Goal: Information Seeking & Learning: Learn about a topic

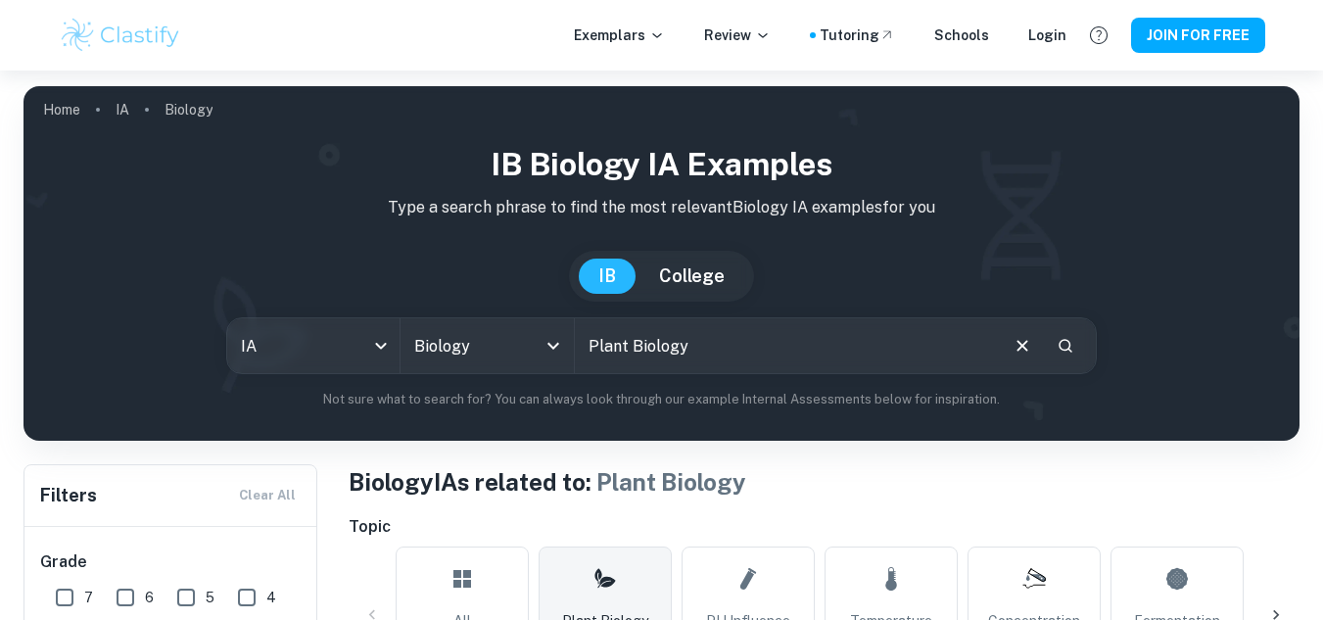
scroll to position [215, 0]
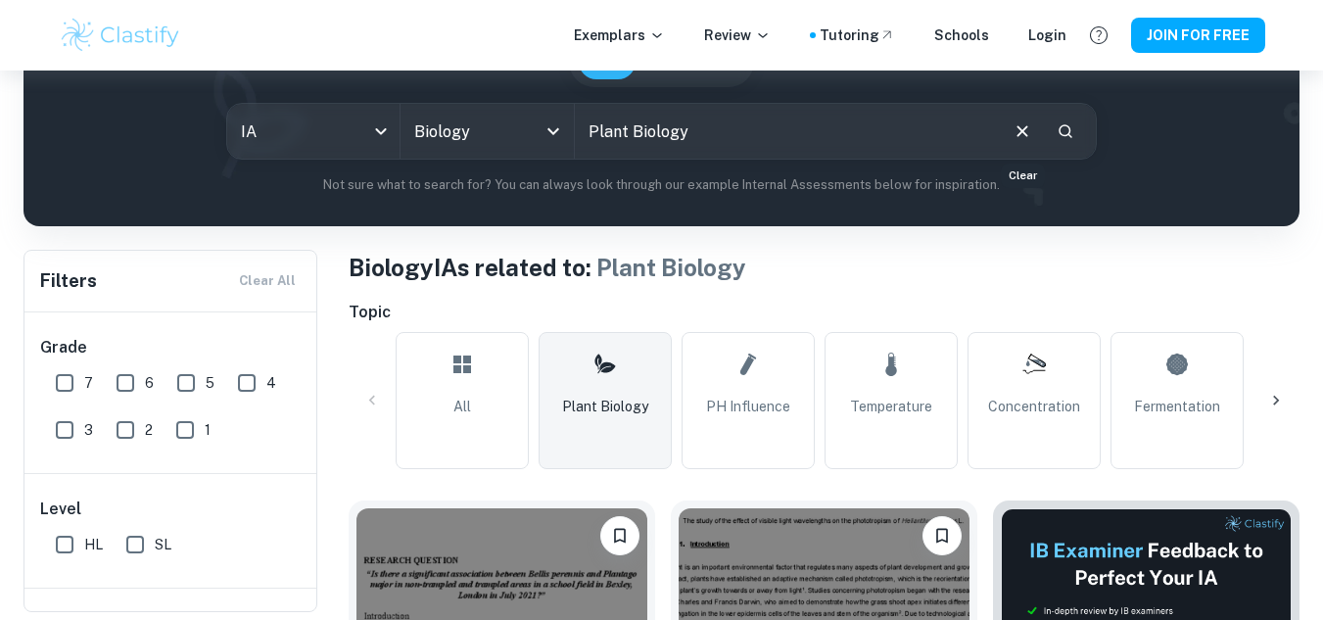
click at [1017, 135] on icon "Clear" at bounding box center [1023, 131] width 22 height 22
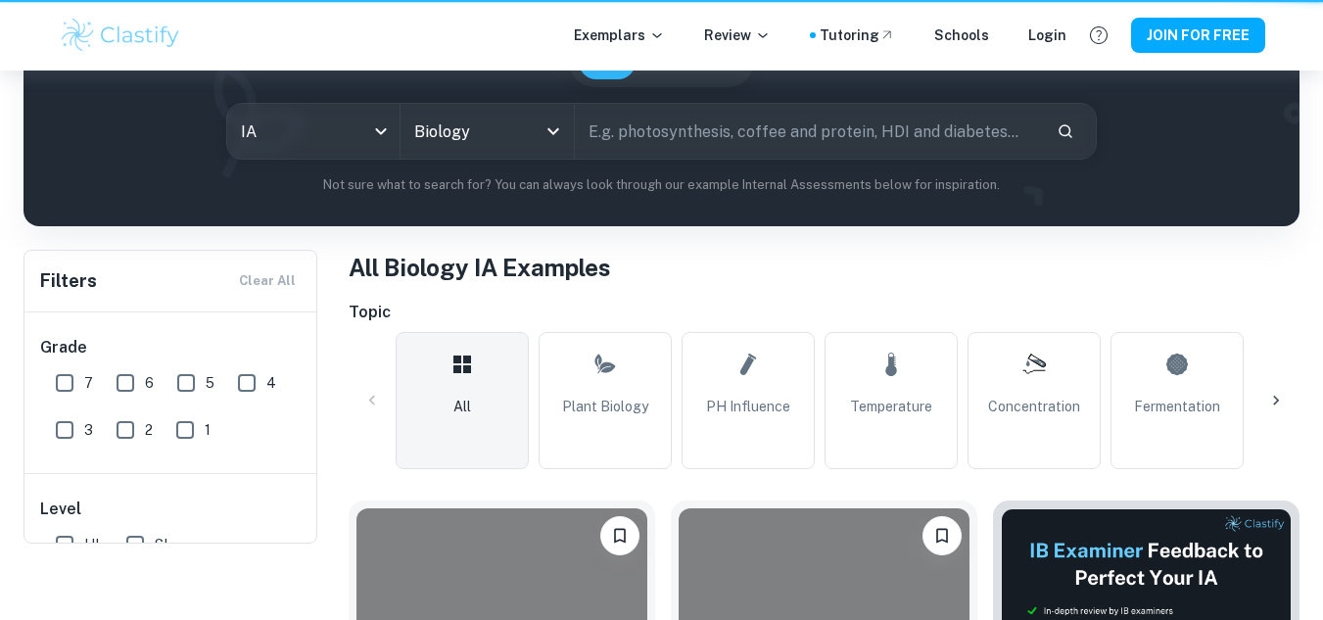
scroll to position [0, 0]
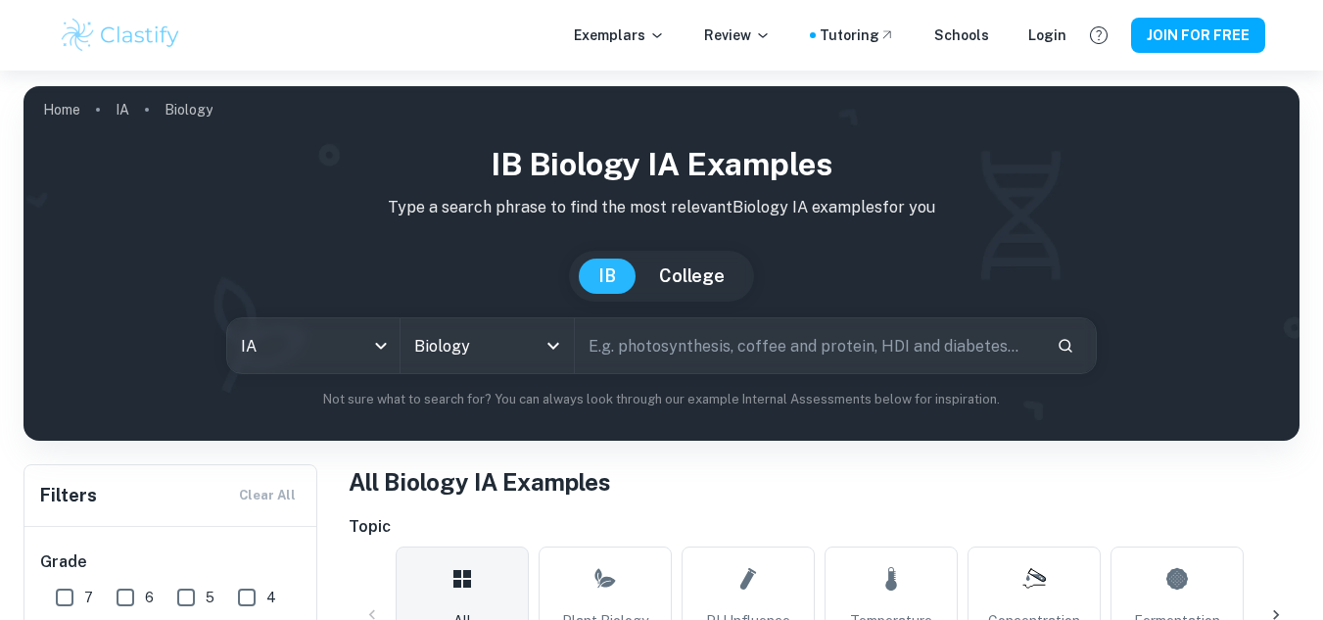
click at [700, 355] on input "Plant Biology" at bounding box center [808, 345] width 467 height 55
type input "germination"
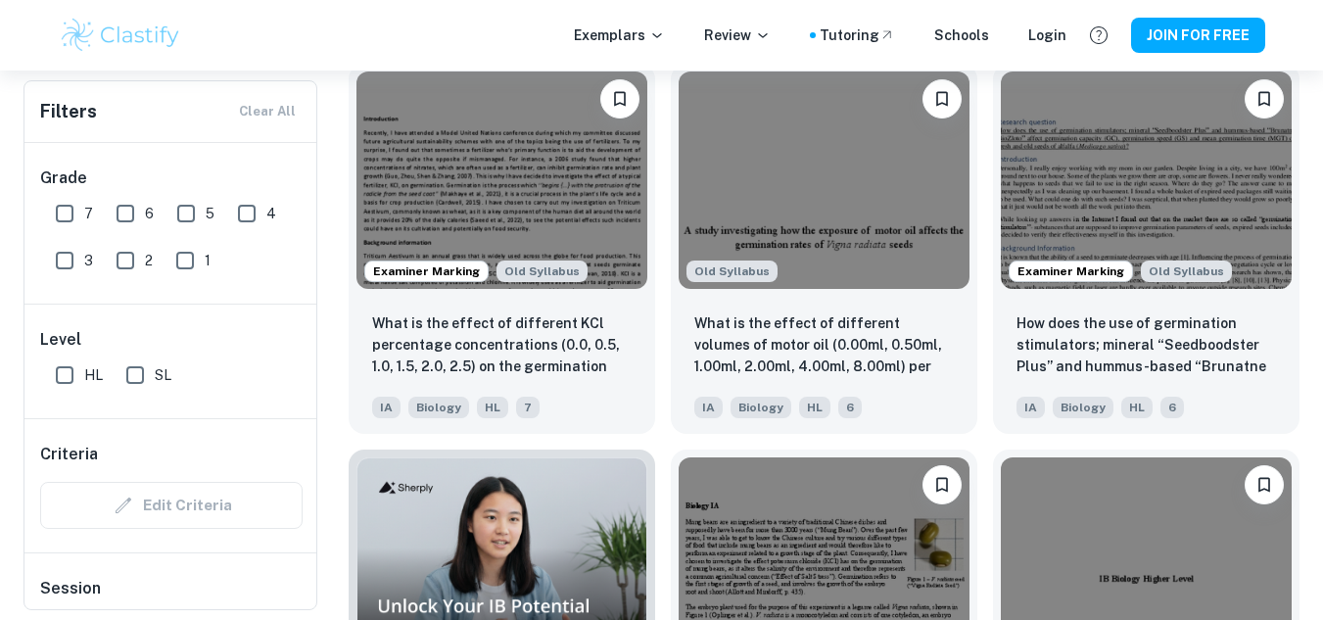
scroll to position [1039, 0]
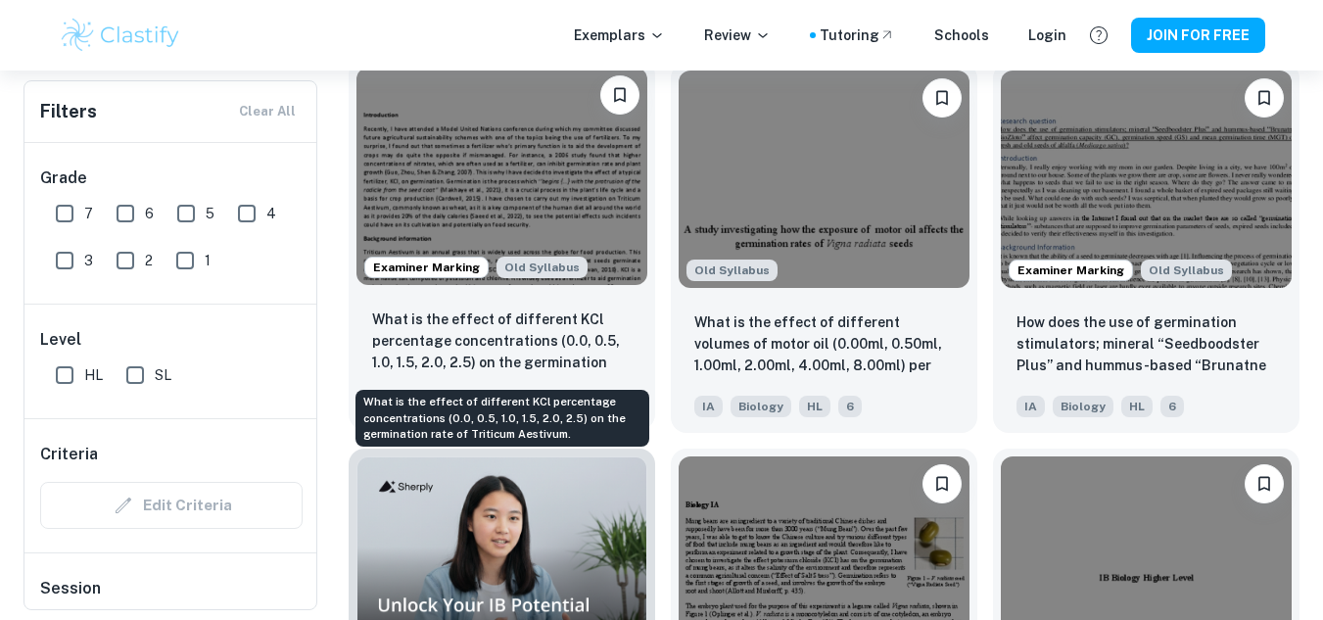
click at [511, 324] on p "What is the effect of different KCl percentage concentrations (0.0, 0.5, 1.0, 1…" at bounding box center [502, 342] width 260 height 67
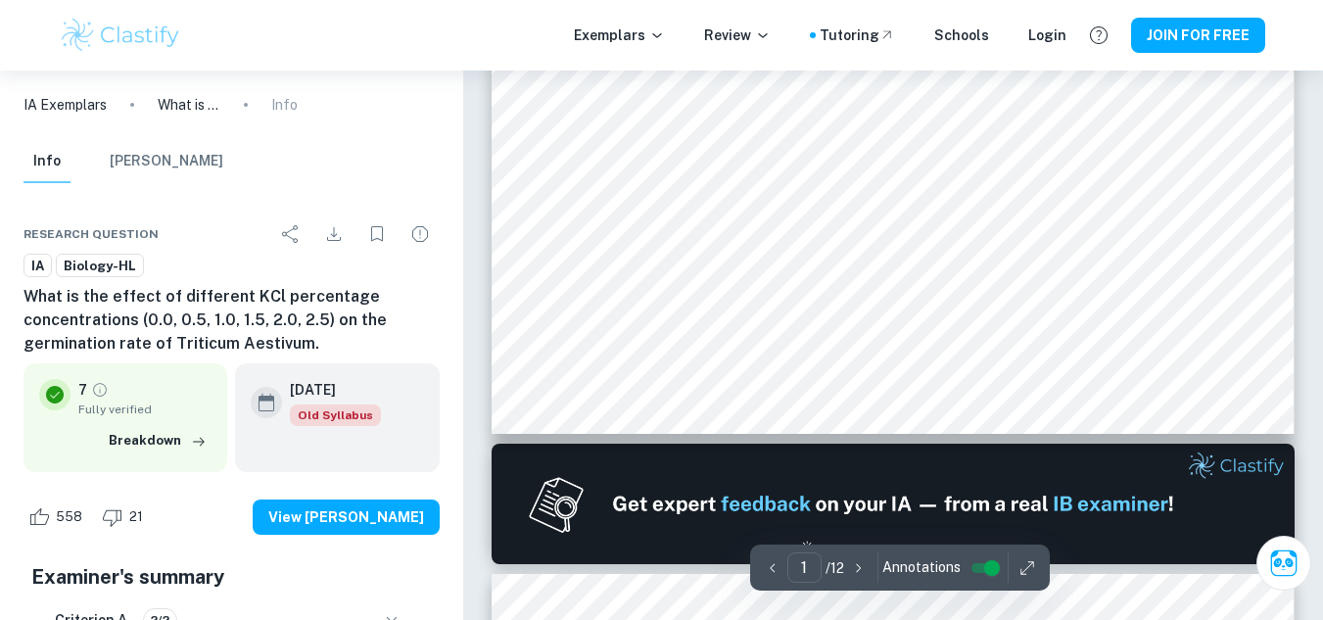
scroll to position [790, 0]
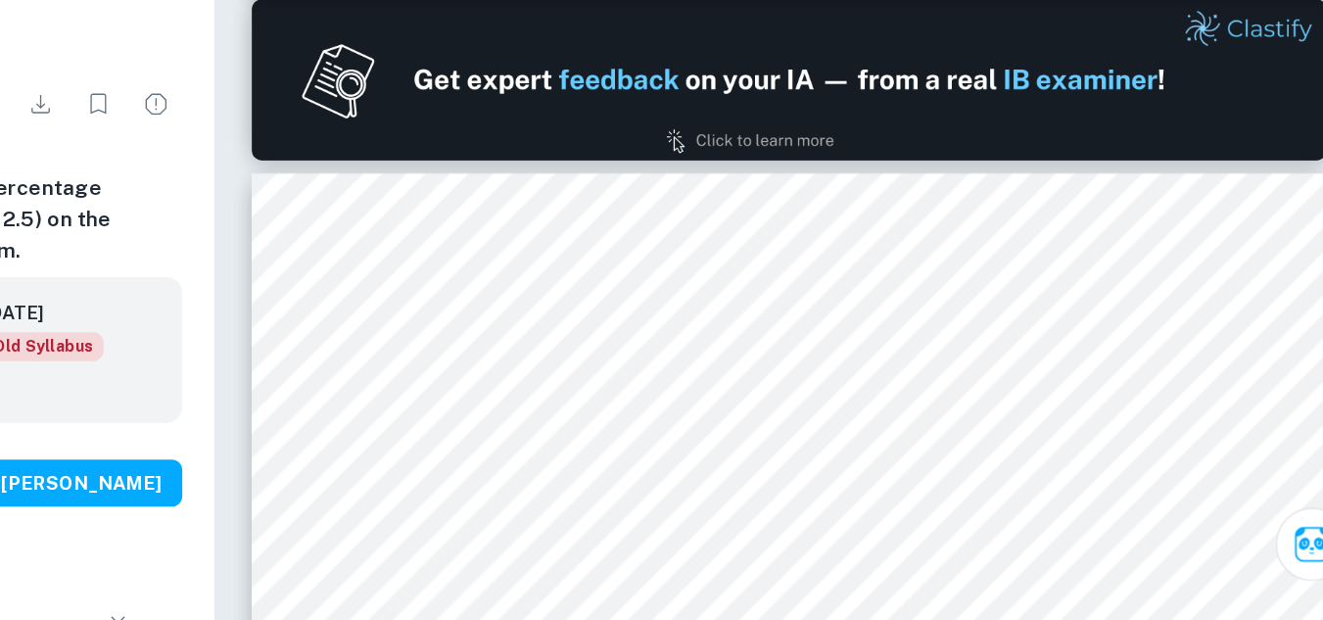
type input "2"
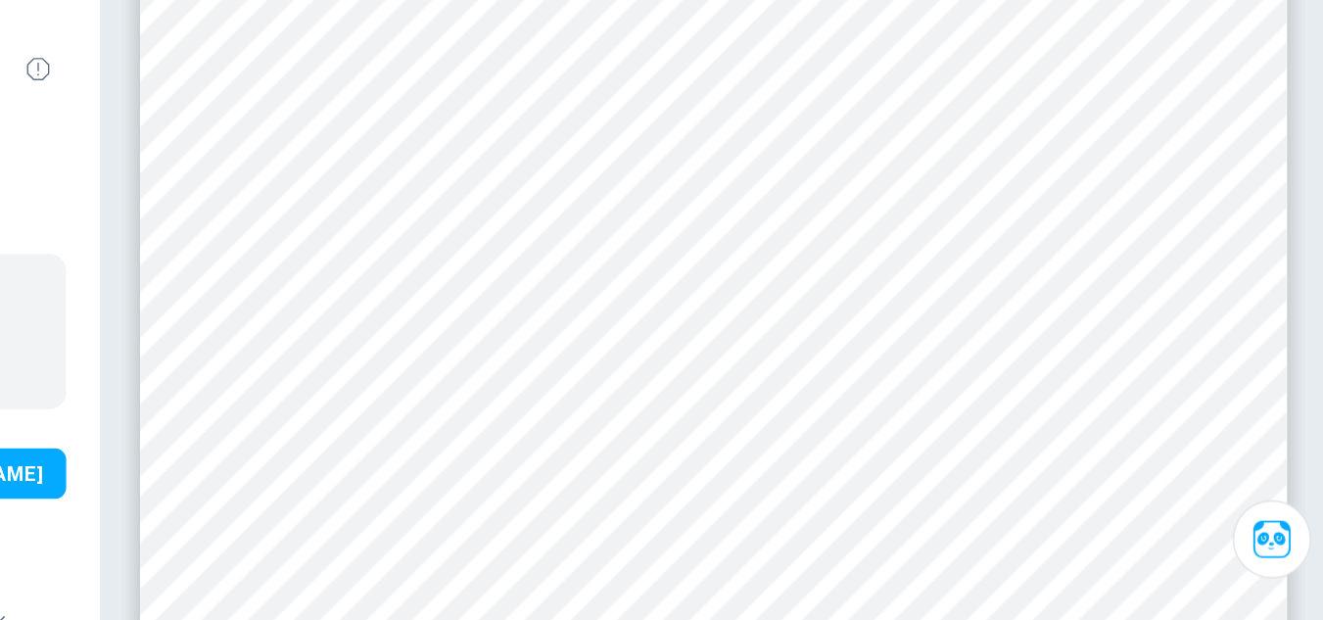
scroll to position [1802, 0]
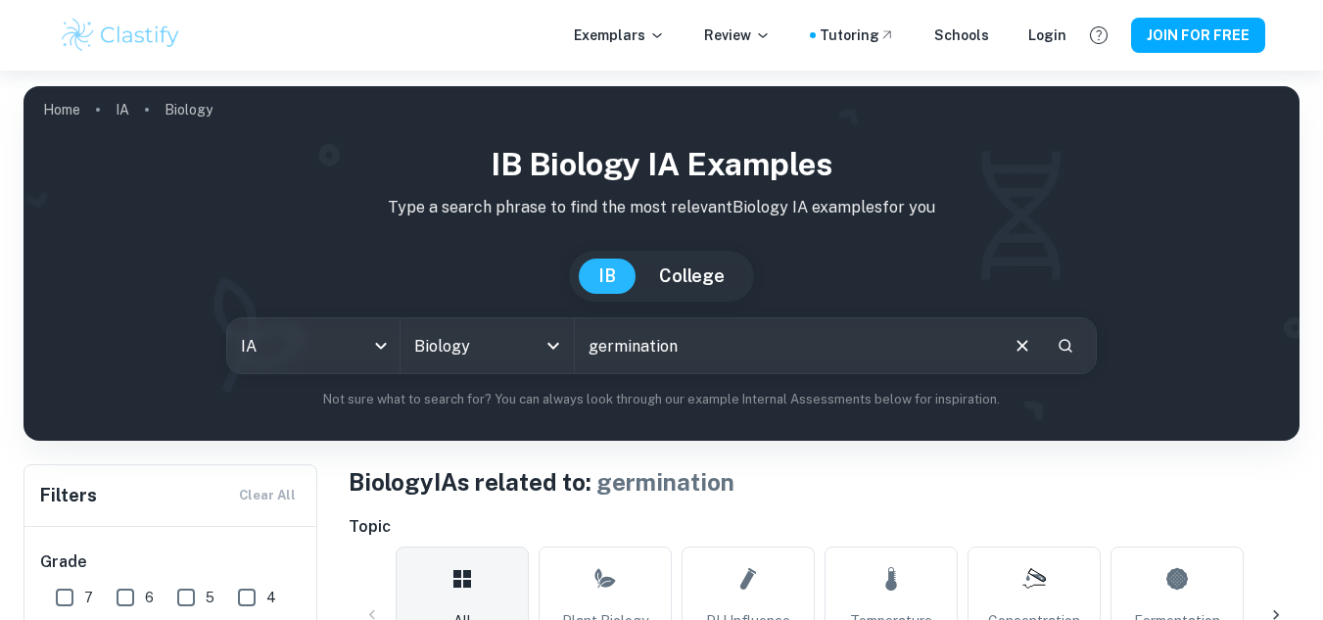
click at [718, 348] on input "germination" at bounding box center [786, 345] width 422 height 55
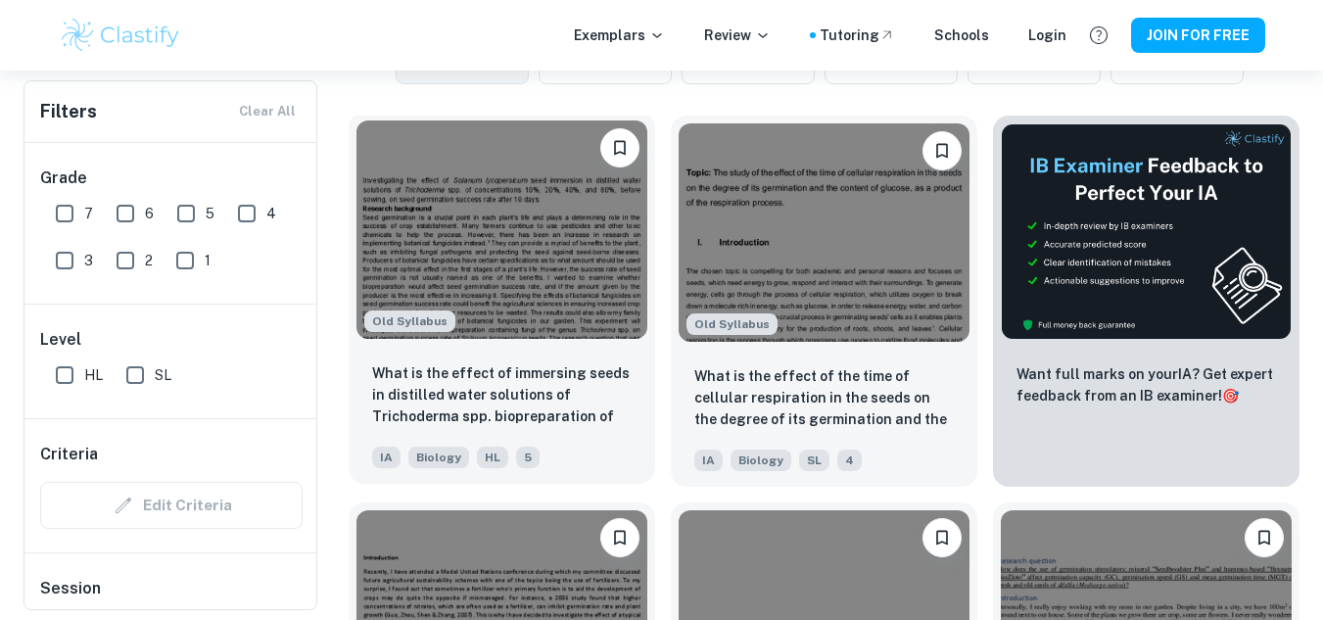
click at [461, 256] on img at bounding box center [502, 229] width 291 height 218
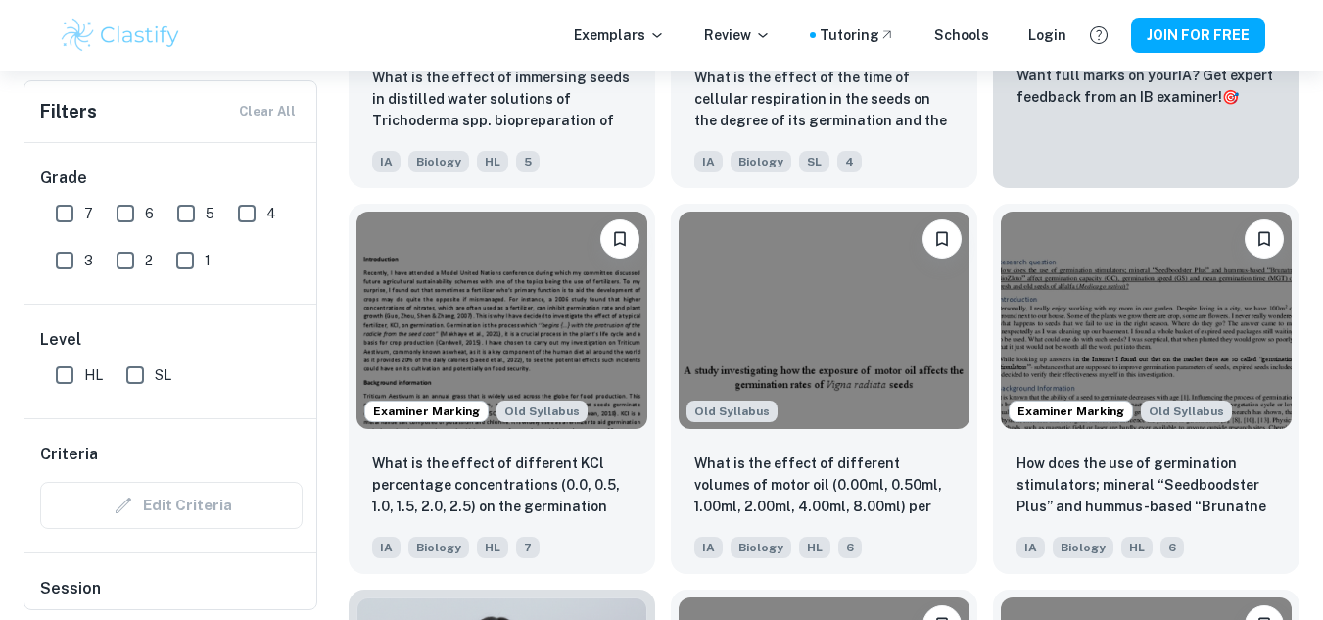
scroll to position [929, 0]
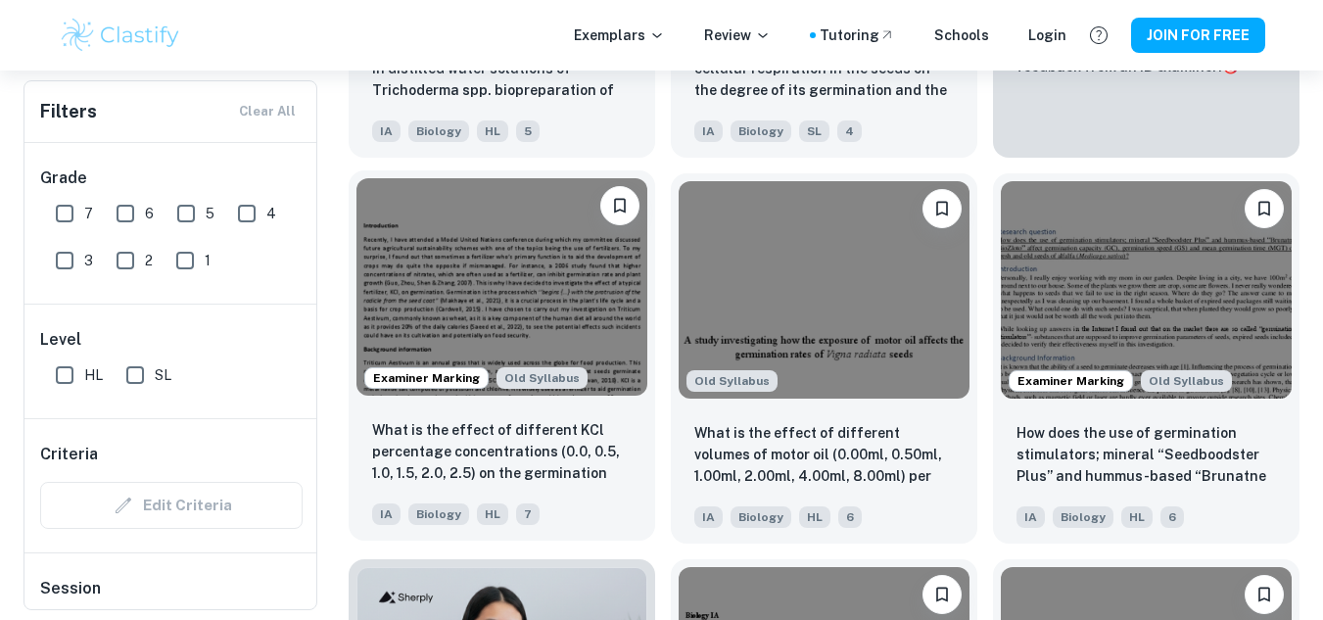
click at [584, 294] on img at bounding box center [502, 287] width 291 height 218
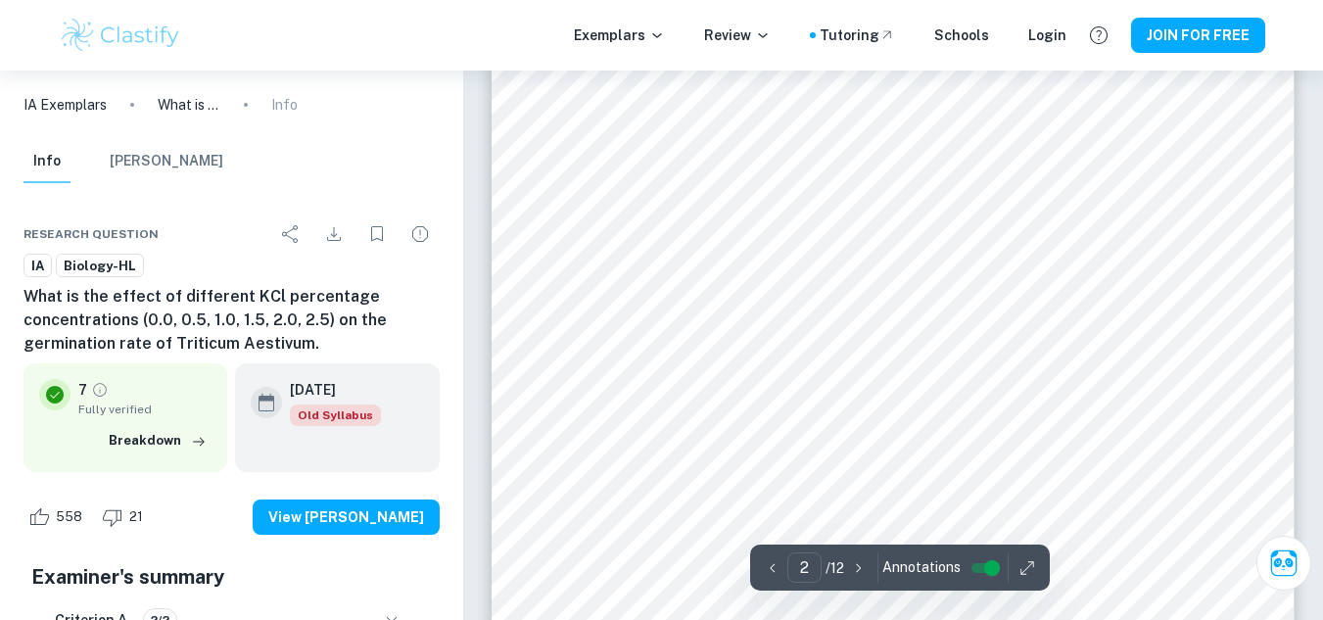
scroll to position [1798, 0]
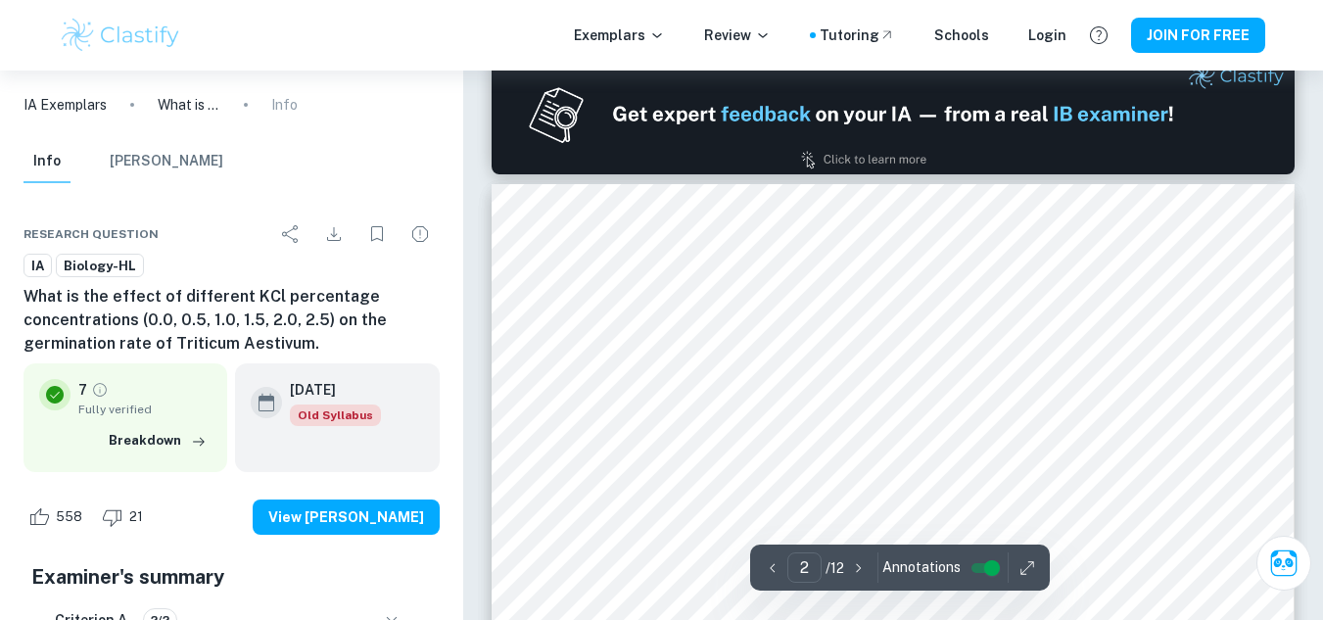
type input "1"
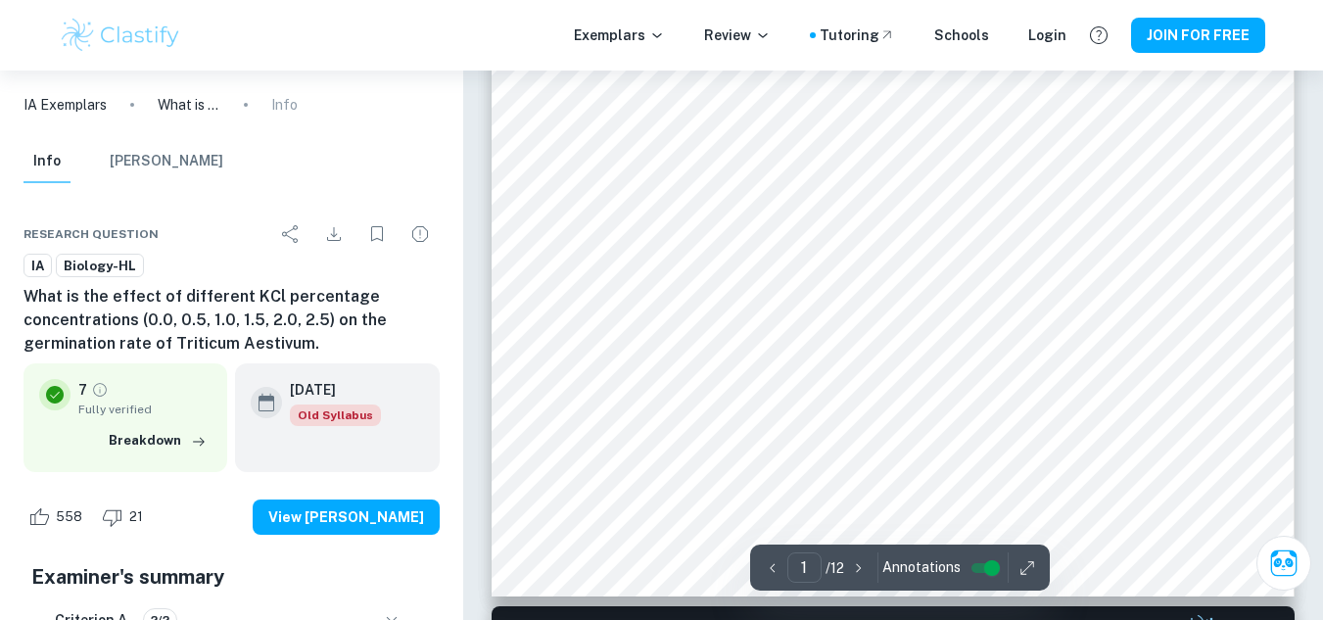
scroll to position [637, 0]
